Goal: Information Seeking & Learning: Check status

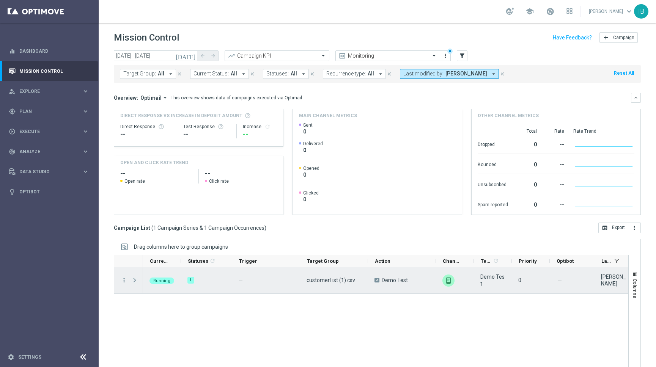
click at [135, 282] on span "Press SPACE to select this row." at bounding box center [134, 280] width 7 height 6
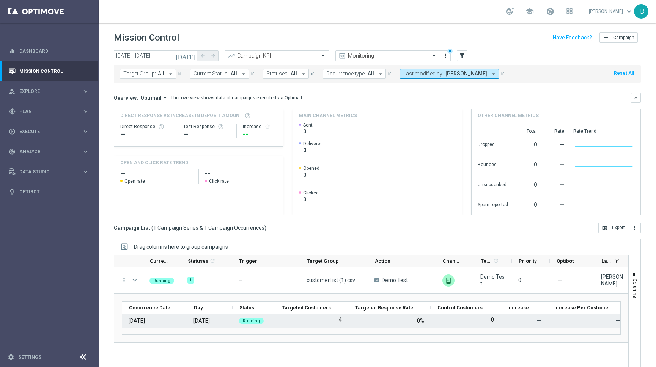
scroll to position [12, 0]
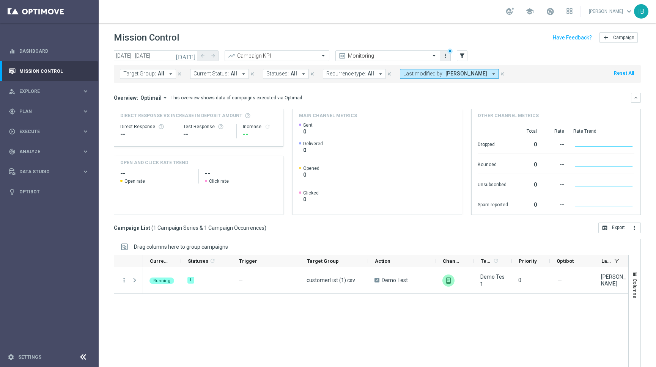
click at [446, 56] on icon "more_vert" at bounding box center [445, 56] width 6 height 6
click at [422, 55] on div at bounding box center [388, 56] width 104 height 6
click at [410, 64] on div "Analysis" at bounding box center [387, 67] width 96 height 13
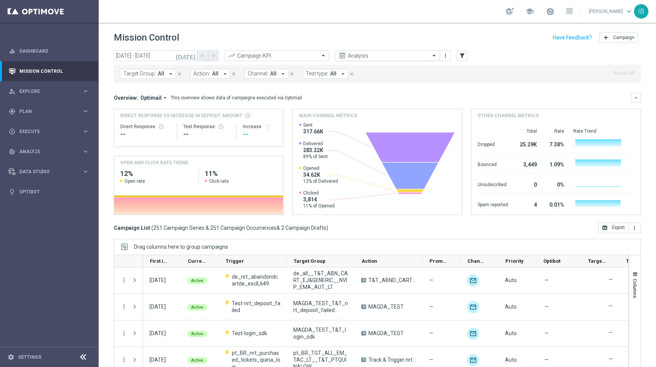
click at [405, 55] on input "text" at bounding box center [379, 56] width 81 height 6
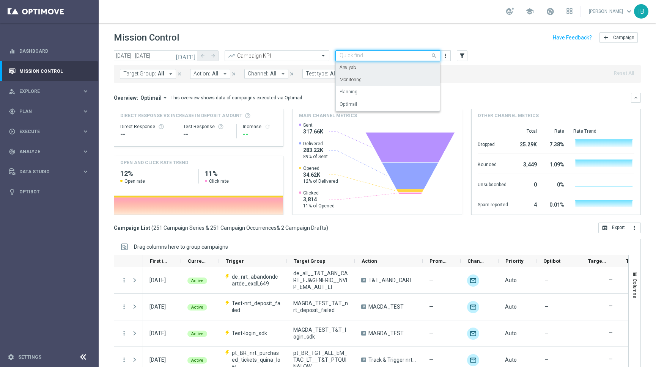
click at [394, 78] on div "Monitoring" at bounding box center [387, 80] width 96 height 13
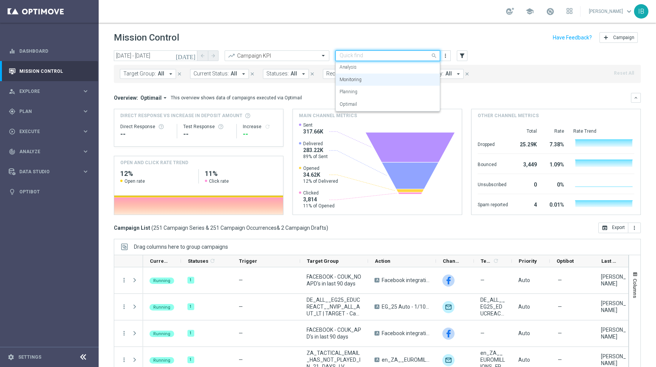
click at [406, 53] on input "text" at bounding box center [379, 56] width 81 height 6
click at [400, 66] on div "Analysis" at bounding box center [387, 67] width 96 height 13
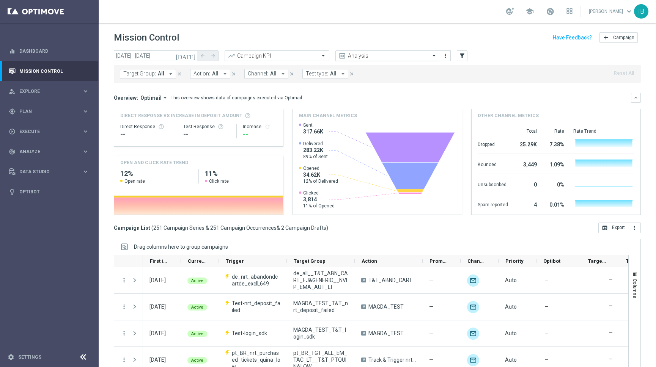
click at [420, 55] on div at bounding box center [388, 56] width 104 height 6
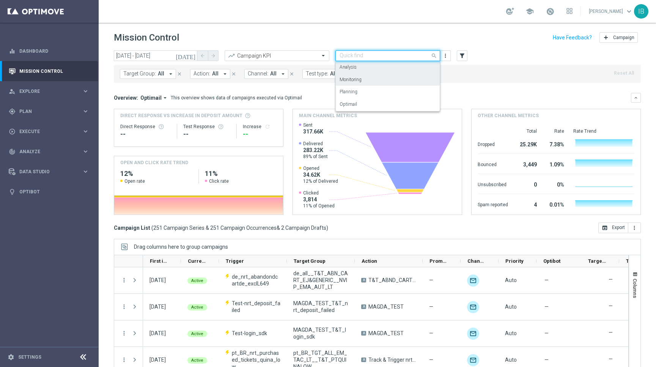
click at [397, 76] on div "Monitoring" at bounding box center [387, 80] width 96 height 13
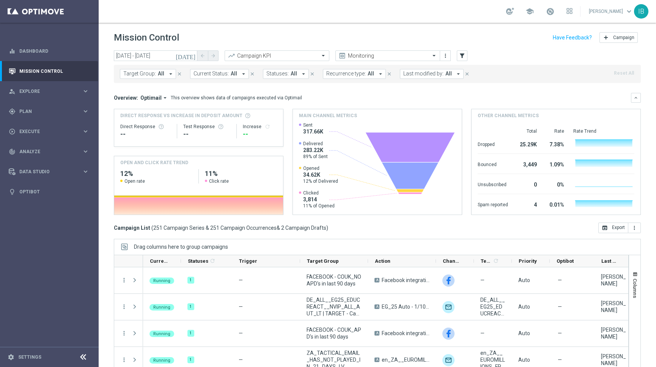
click at [438, 75] on span "Last modified by:" at bounding box center [423, 74] width 40 height 6
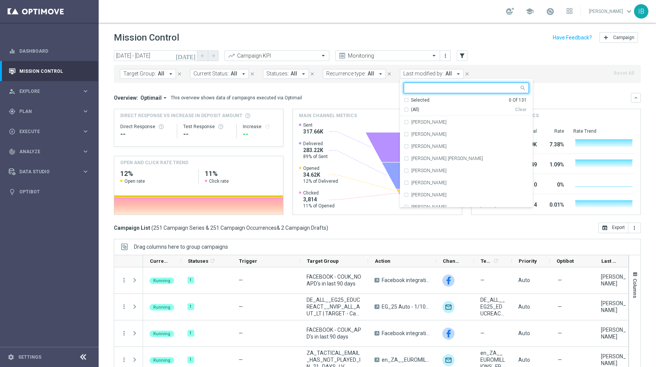
type input "o"
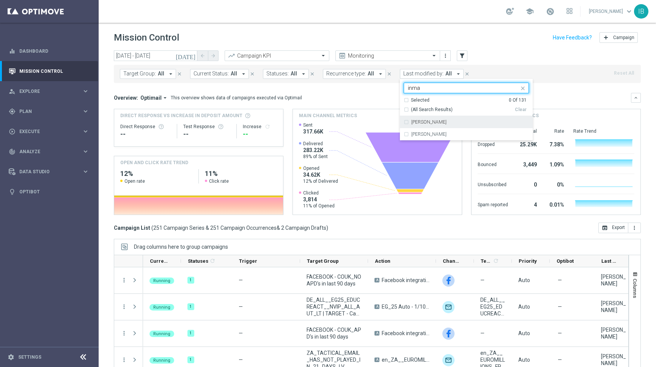
click at [411, 121] on label "[PERSON_NAME]" at bounding box center [428, 122] width 35 height 5
type input "inma"
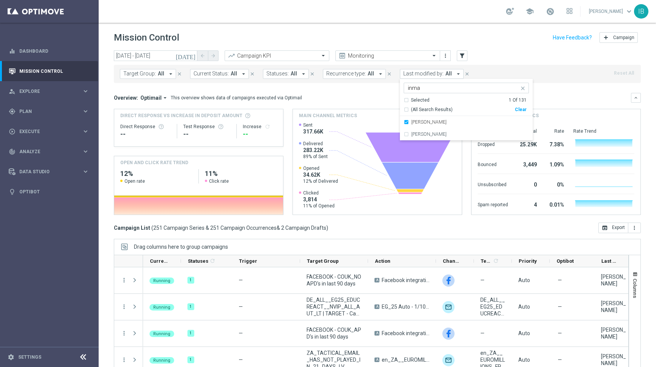
click at [555, 76] on div "Target Group: All arrow_drop_down close Current Status: All arrow_drop_down clo…" at bounding box center [377, 74] width 527 height 18
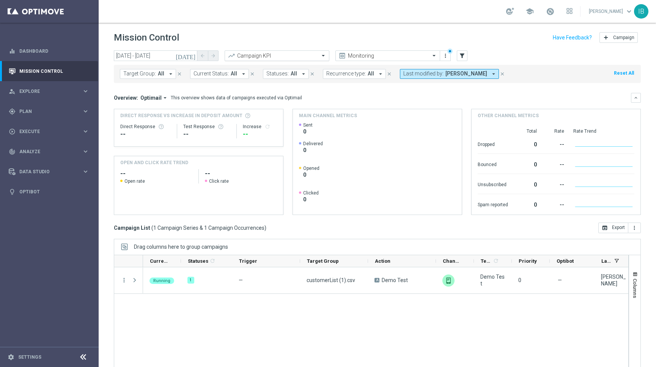
click at [262, 56] on input "text" at bounding box center [269, 56] width 81 height 6
click at [184, 311] on div "Running 1 — customerList (1).csv A Demo Test unfold_more Demo Test 0 — Inmacula…" at bounding box center [385, 319] width 485 height 104
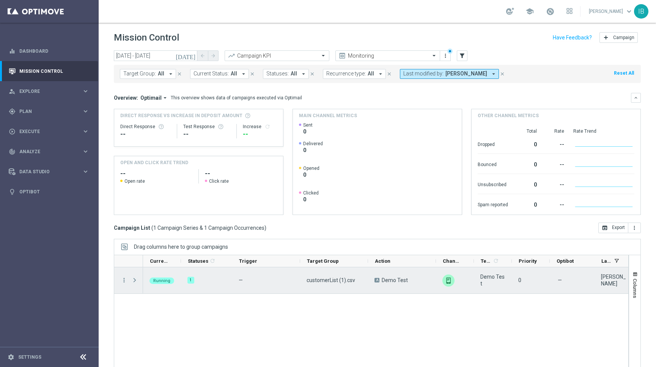
click at [135, 280] on span "Press SPACE to select this row." at bounding box center [134, 280] width 7 height 6
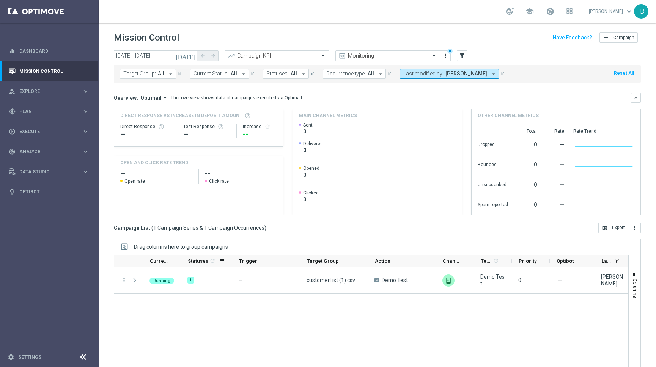
click at [211, 260] on icon "refresh" at bounding box center [212, 261] width 6 height 6
click at [222, 262] on span at bounding box center [222, 261] width 6 height 6
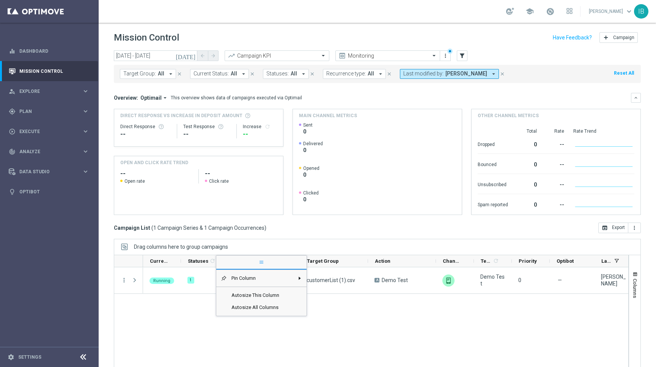
click at [188, 309] on div "Running 1 — customerList (1).csv A Demo Test unfold_more Demo Test 0 — [PERSON_…" at bounding box center [385, 319] width 485 height 104
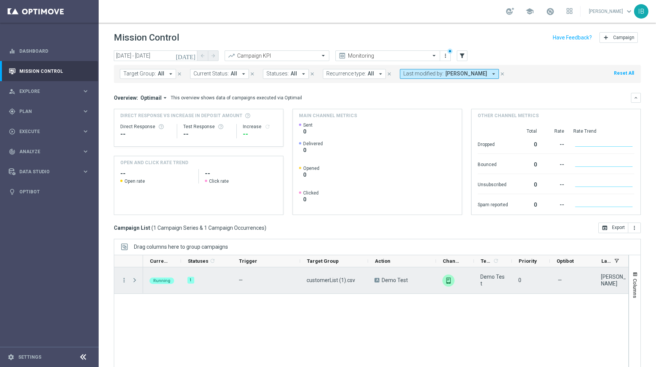
click at [134, 282] on span "Press SPACE to select this row." at bounding box center [134, 280] width 7 height 6
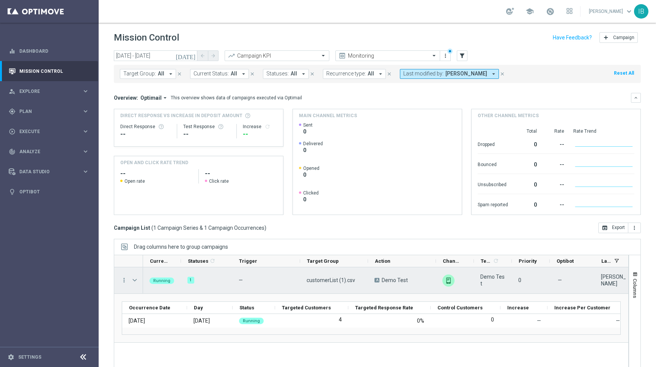
scroll to position [12, 0]
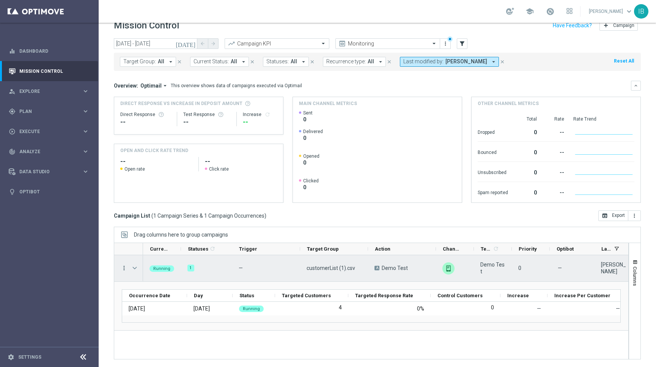
click at [123, 267] on icon "more_vert" at bounding box center [124, 268] width 7 height 7
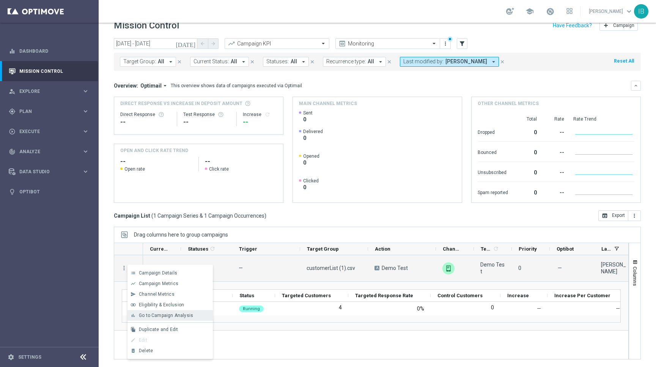
click at [153, 310] on div "bar_chart Go to Campaign Analysis" at bounding box center [169, 315] width 85 height 11
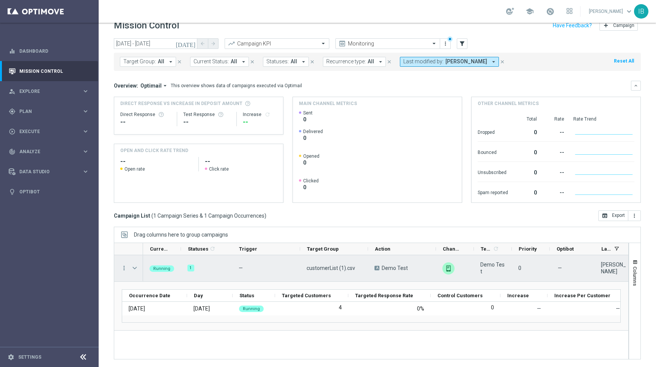
click at [133, 267] on span "Press SPACE to select this row." at bounding box center [134, 268] width 7 height 6
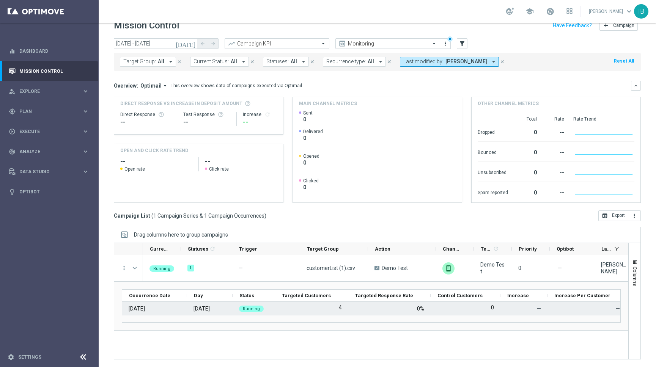
click at [145, 307] on div "[DATE]" at bounding box center [137, 308] width 16 height 7
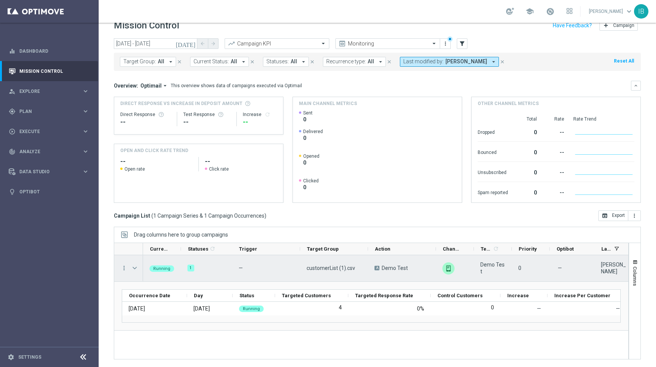
click at [133, 270] on span "Press SPACE to select this row." at bounding box center [134, 268] width 7 height 6
click at [124, 268] on icon "more_vert" at bounding box center [124, 268] width 7 height 7
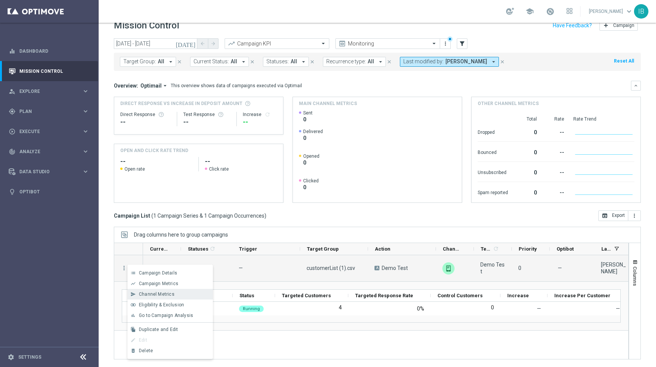
click at [144, 294] on span "Channel Metrics" at bounding box center [157, 294] width 36 height 5
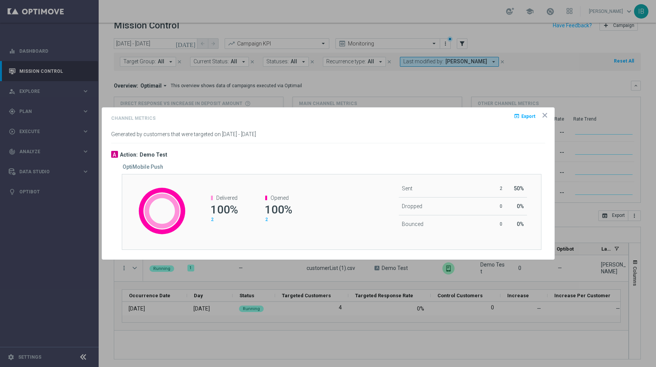
click at [544, 114] on icon "icon" at bounding box center [545, 115] width 8 height 8
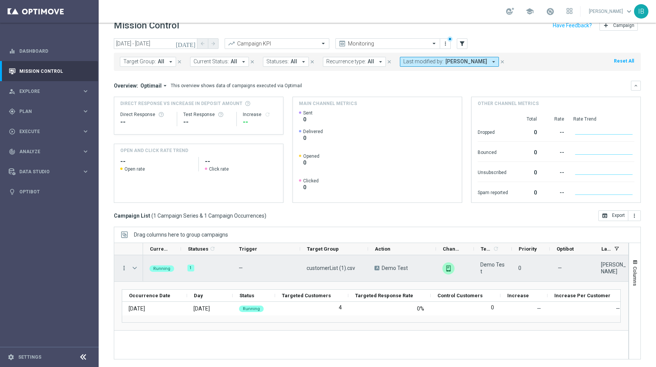
click at [124, 270] on icon "more_vert" at bounding box center [124, 268] width 7 height 7
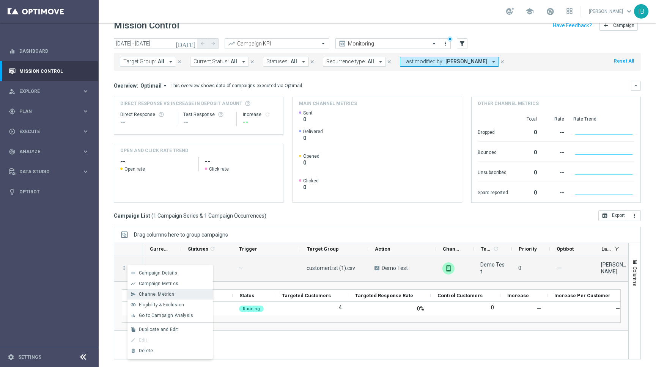
click at [146, 292] on span "Channel Metrics" at bounding box center [157, 294] width 36 height 5
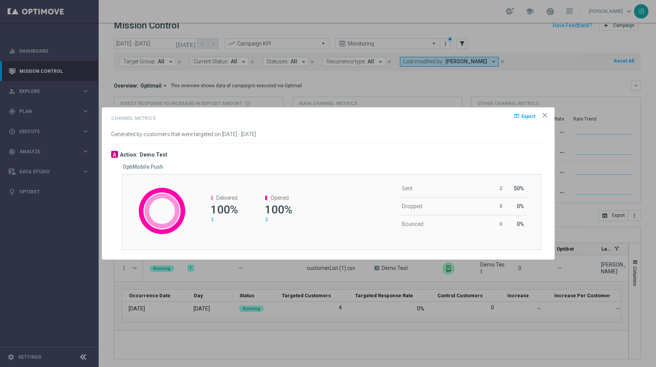
click at [541, 116] on icon "icon" at bounding box center [545, 115] width 8 height 8
